Goal: Find specific page/section: Find specific page/section

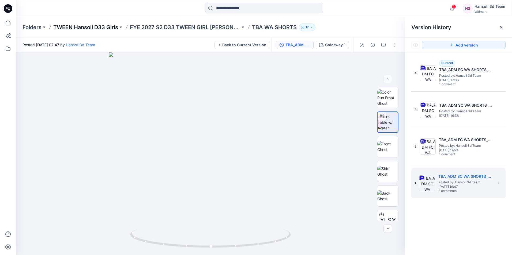
click at [91, 27] on p "TWEEN Hansoll D33 Girls" at bounding box center [85, 27] width 65 height 7
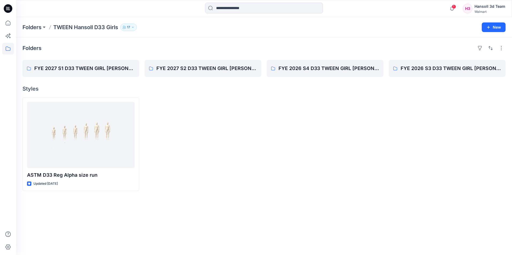
click at [17, 17] on div "1 Notifications Your style 025380_NB PRINTED FLEECE JOGGER is ready 17 hours ag…" at bounding box center [264, 8] width 496 height 17
click at [10, 7] on icon at bounding box center [8, 8] width 9 height 9
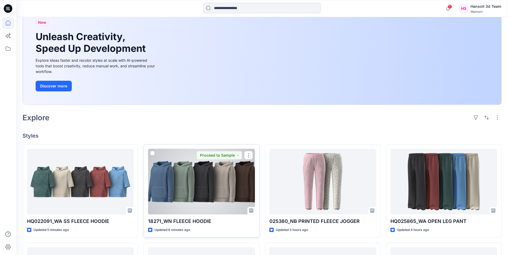
scroll to position [54, 0]
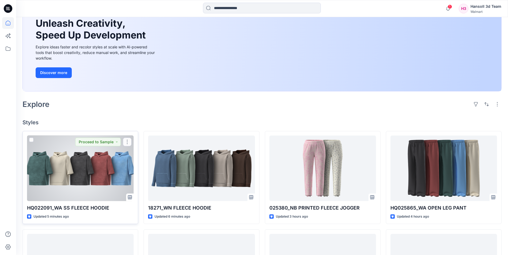
click at [73, 165] on div at bounding box center [80, 169] width 107 height 66
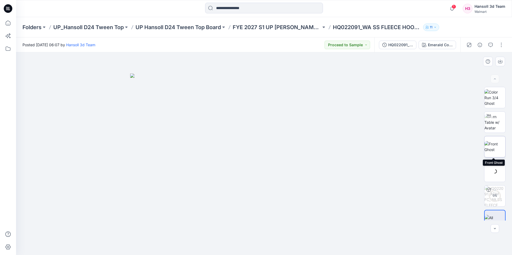
click at [496, 149] on img at bounding box center [494, 146] width 21 height 11
click at [279, 182] on img at bounding box center [264, 167] width 142 height 176
click at [281, 183] on img at bounding box center [264, 167] width 142 height 176
click at [253, 190] on img at bounding box center [264, 167] width 142 height 176
click at [407, 196] on div at bounding box center [264, 153] width 496 height 203
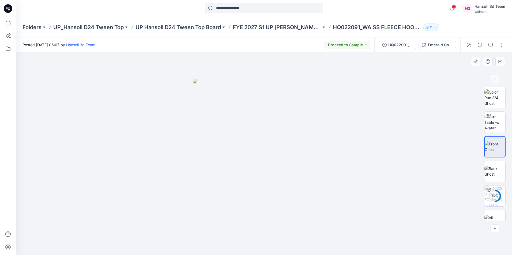
click at [399, 102] on div at bounding box center [264, 153] width 496 height 203
drag, startPoint x: 363, startPoint y: 27, endPoint x: 335, endPoint y: 29, distance: 28.3
click at [335, 29] on p "HQ022091_WA SS FLEECE HOODIE" at bounding box center [377, 27] width 88 height 7
copy p "HQ022091_"
